Goal: Task Accomplishment & Management: Manage account settings

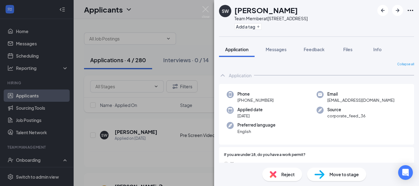
scroll to position [18, 0]
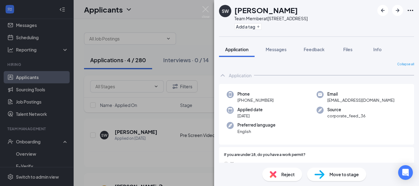
click at [344, 176] on span "Move to stage" at bounding box center [343, 174] width 29 height 7
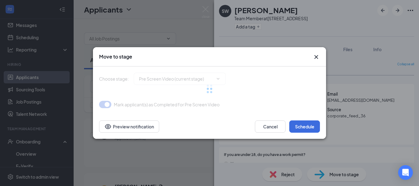
type input "Onsite Interview (next stage)"
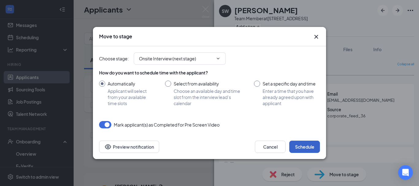
click at [315, 150] on button "Schedule" at bounding box center [304, 147] width 31 height 12
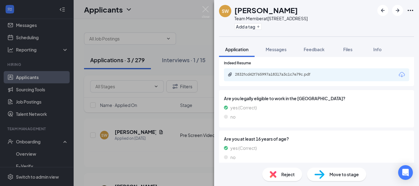
scroll to position [482, 0]
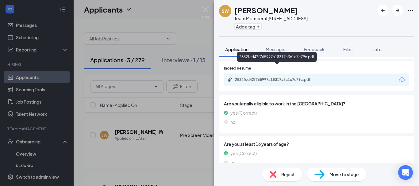
click at [303, 77] on div "2832fcd42f765997a18317a3c1c7e79c.pdf" at bounding box center [278, 79] width 86 height 5
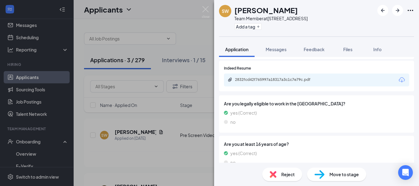
click at [211, 7] on div "SW [PERSON_NAME] Team Member at [STREET_ADDRESS] Add a tag Application Messages…" at bounding box center [209, 93] width 419 height 186
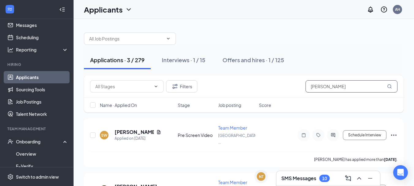
drag, startPoint x: 339, startPoint y: 86, endPoint x: 244, endPoint y: 90, distance: 95.1
click at [244, 90] on div "Filters [PERSON_NAME]" at bounding box center [243, 86] width 307 height 12
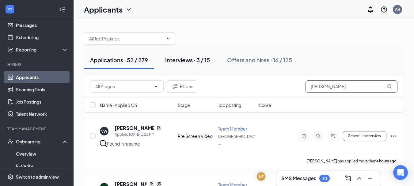
type input "[PERSON_NAME]"
click at [196, 60] on div "Interviews · 3 / 15" at bounding box center [187, 60] width 45 height 8
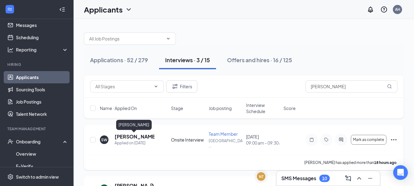
click at [129, 138] on h5 "[PERSON_NAME]" at bounding box center [135, 136] width 40 height 7
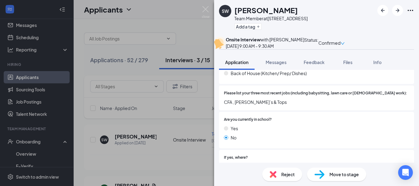
scroll to position [152, 0]
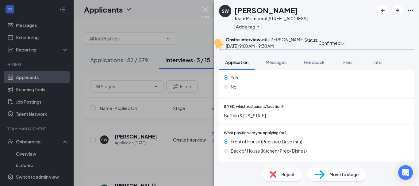
click at [207, 9] on img at bounding box center [206, 12] width 8 height 12
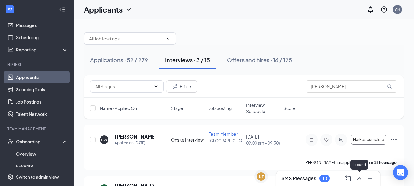
click at [359, 179] on icon "ChevronUp" at bounding box center [359, 178] width 7 height 7
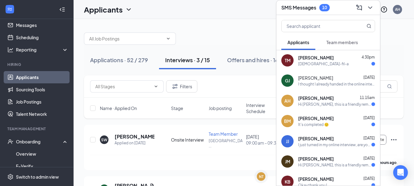
click at [328, 61] on div "[DEMOGRAPHIC_DATA]-fil-a" at bounding box center [336, 63] width 77 height 5
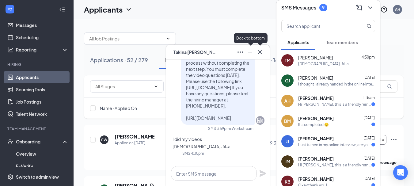
click at [252, 53] on icon "Minimize" at bounding box center [249, 51] width 7 height 7
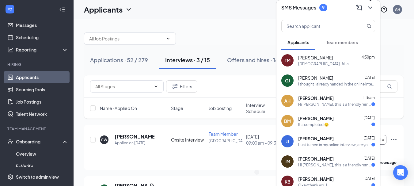
click at [368, 8] on icon "ChevronDown" at bounding box center [370, 7] width 7 height 7
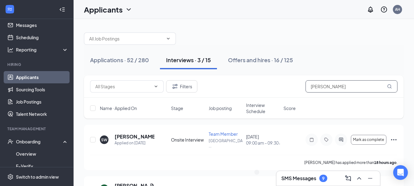
drag, startPoint x: 333, startPoint y: 90, endPoint x: 291, endPoint y: 79, distance: 43.2
click at [291, 79] on div "Filters [PERSON_NAME]" at bounding box center [244, 86] width 320 height 22
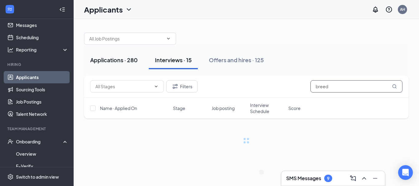
type input "breed"
click at [130, 64] on button "Applications · 280" at bounding box center [114, 60] width 60 height 18
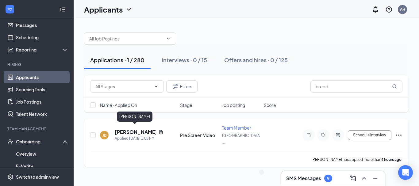
click at [147, 129] on h5 "[PERSON_NAME]" at bounding box center [135, 132] width 41 height 7
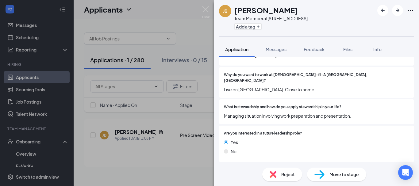
scroll to position [355, 0]
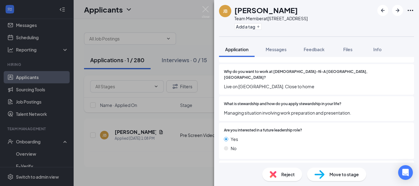
click at [276, 179] on div "Reject" at bounding box center [282, 174] width 40 height 13
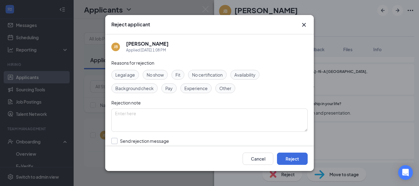
click at [113, 143] on input "Send rejection message If unchecked, the applicant will not receive a rejection…" at bounding box center [180, 144] width 139 height 13
checkbox input "true"
click at [289, 161] on button "Reject" at bounding box center [292, 159] width 31 height 12
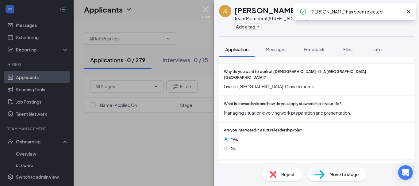
click at [208, 13] on img at bounding box center [206, 12] width 8 height 12
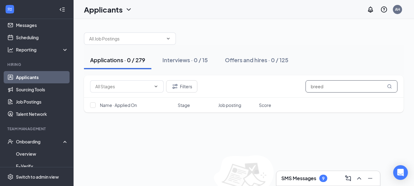
click at [352, 89] on input "breed" at bounding box center [352, 86] width 92 height 12
type input "b"
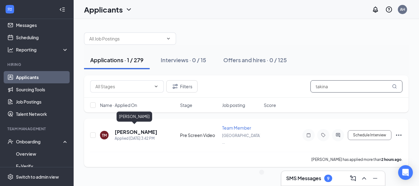
type input "takina"
click at [131, 129] on h5 "[PERSON_NAME]" at bounding box center [136, 132] width 43 height 7
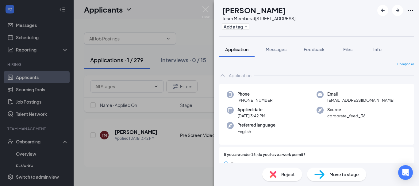
click at [277, 175] on div "Reject" at bounding box center [282, 174] width 40 height 13
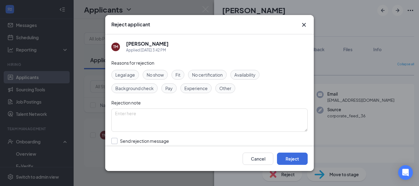
click at [116, 145] on input "Send rejection message If unchecked, the applicant will not receive a rejection…" at bounding box center [180, 144] width 139 height 13
checkbox input "true"
click at [283, 153] on button "Reject" at bounding box center [292, 159] width 31 height 12
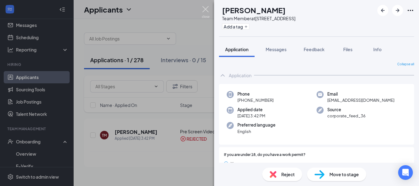
click at [208, 8] on img at bounding box center [206, 12] width 8 height 12
